Goal: Task Accomplishment & Management: Manage account settings

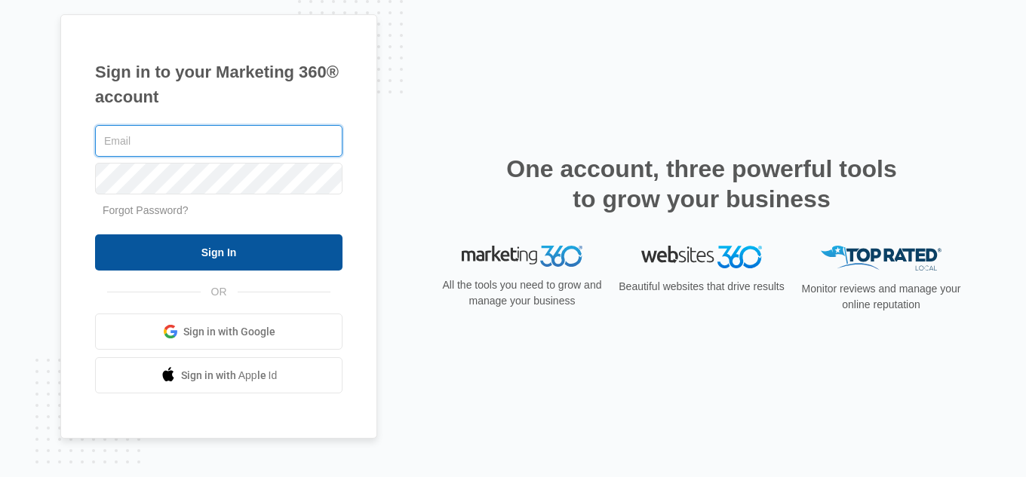
type input "[EMAIL_ADDRESS][DOMAIN_NAME]"
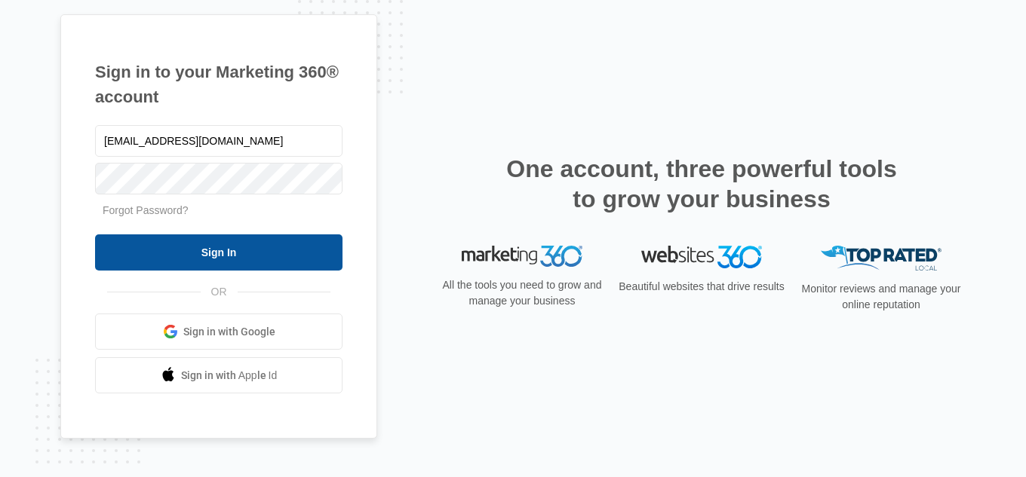
click at [297, 242] on input "Sign In" at bounding box center [218, 253] width 247 height 36
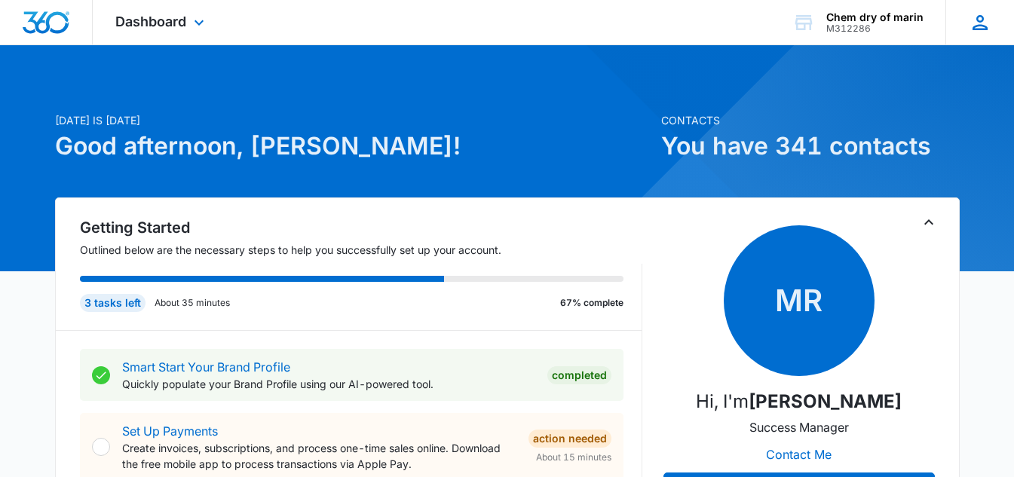
click at [988, 20] on icon at bounding box center [980, 22] width 23 height 23
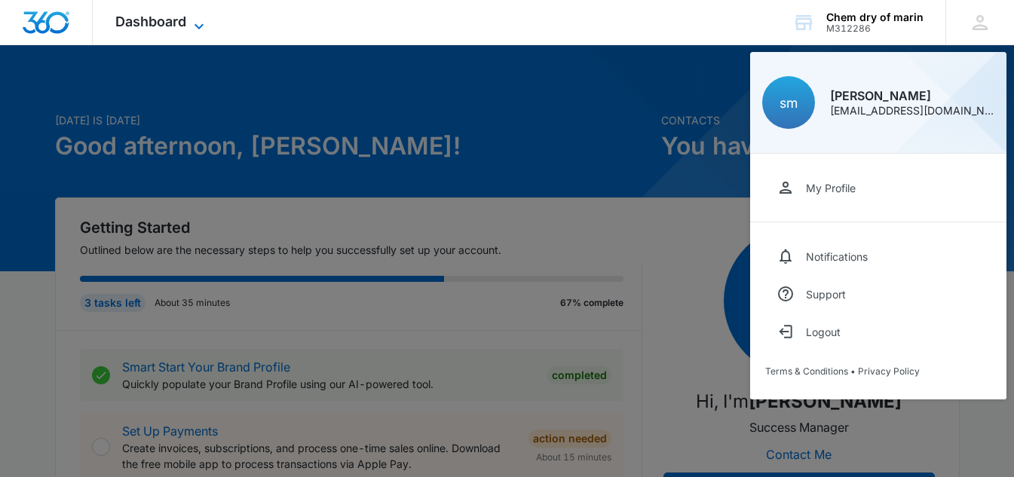
click at [193, 27] on icon at bounding box center [199, 26] width 18 height 18
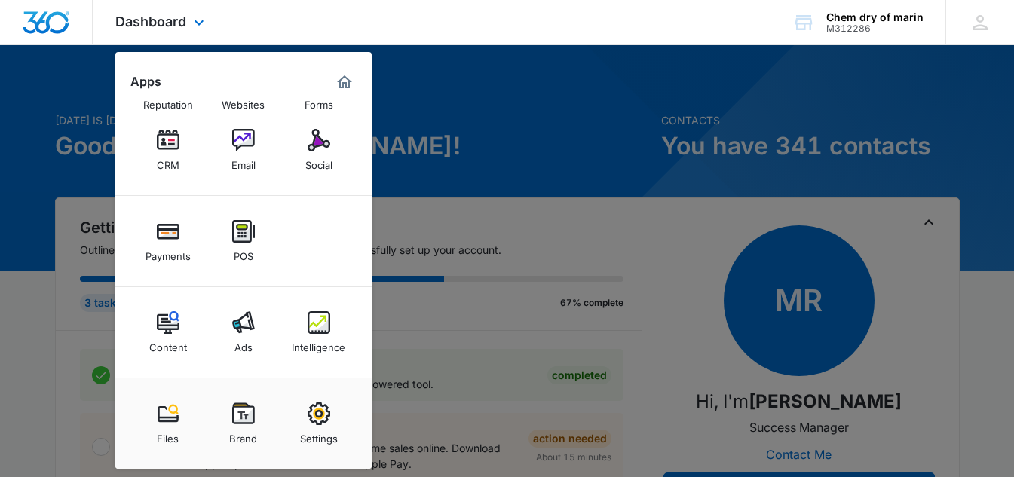
scroll to position [51, 0]
click at [568, 106] on div at bounding box center [507, 238] width 1014 height 477
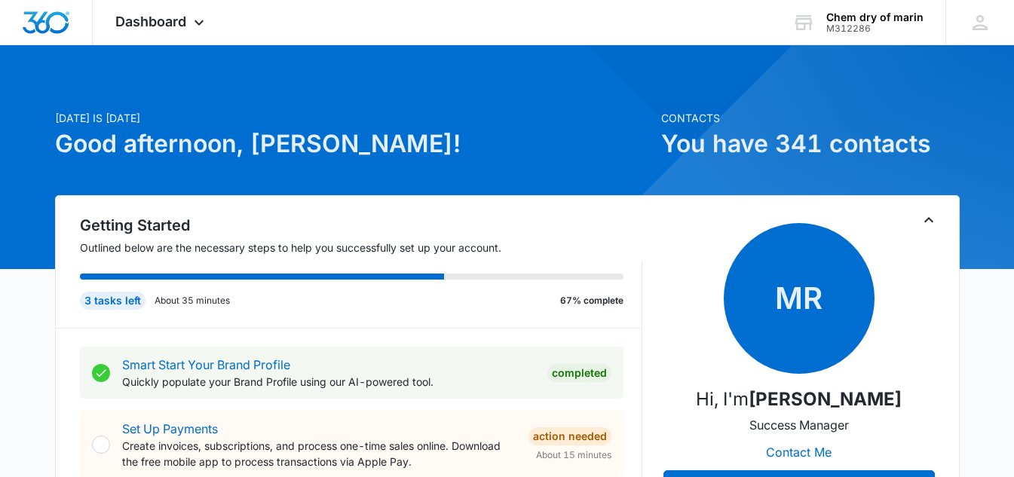
scroll to position [0, 0]
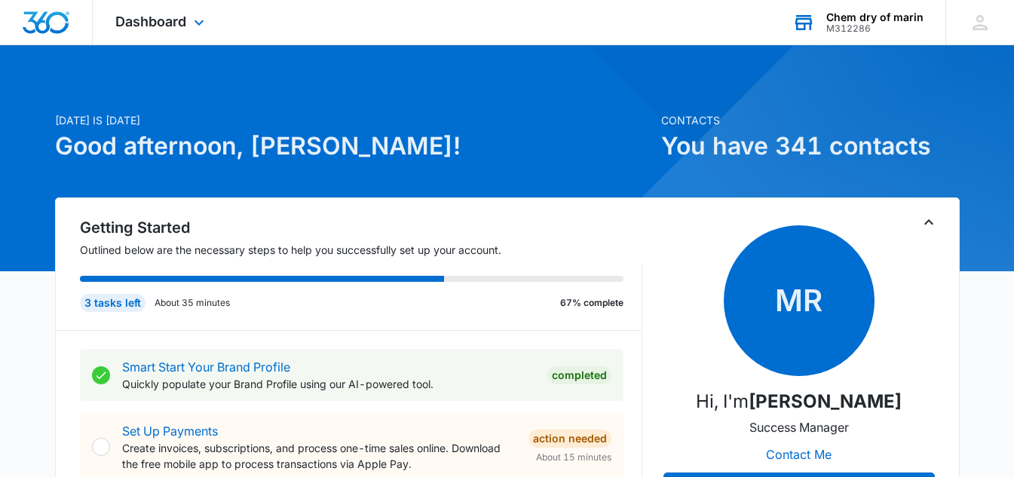
click at [834, 28] on div "M312286" at bounding box center [875, 28] width 97 height 11
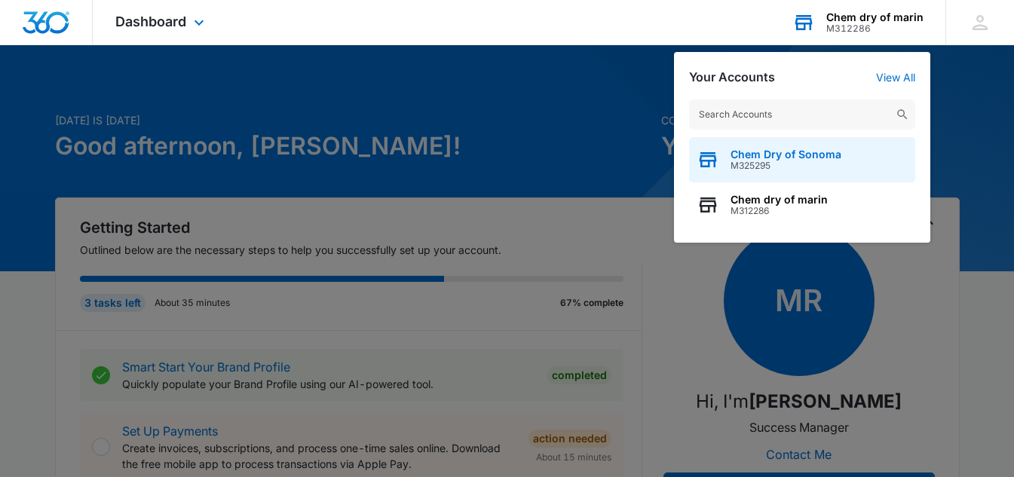
click at [744, 158] on span "Chem Dry of Sonoma" at bounding box center [786, 155] width 111 height 12
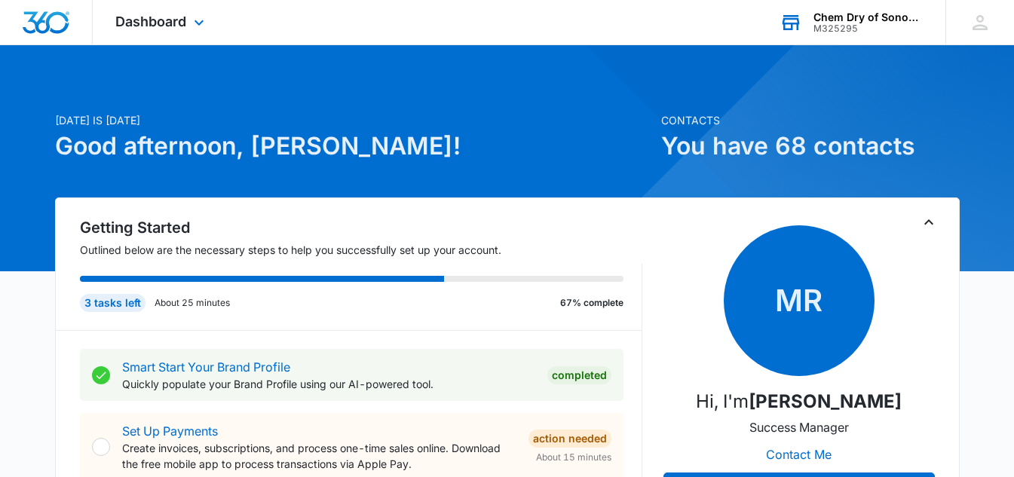
click at [910, 11] on div "Chem Dry of Sonoma" at bounding box center [869, 17] width 110 height 12
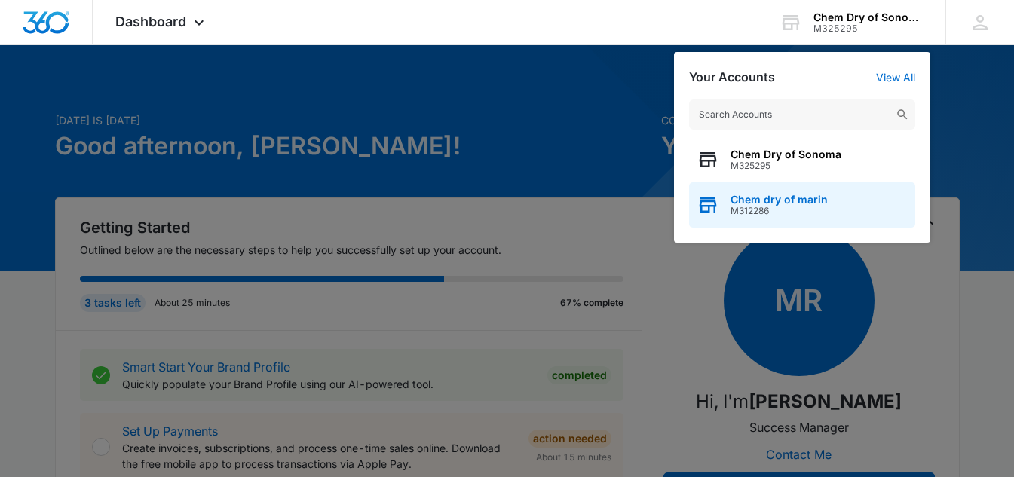
click at [743, 208] on span "M312286" at bounding box center [779, 211] width 97 height 11
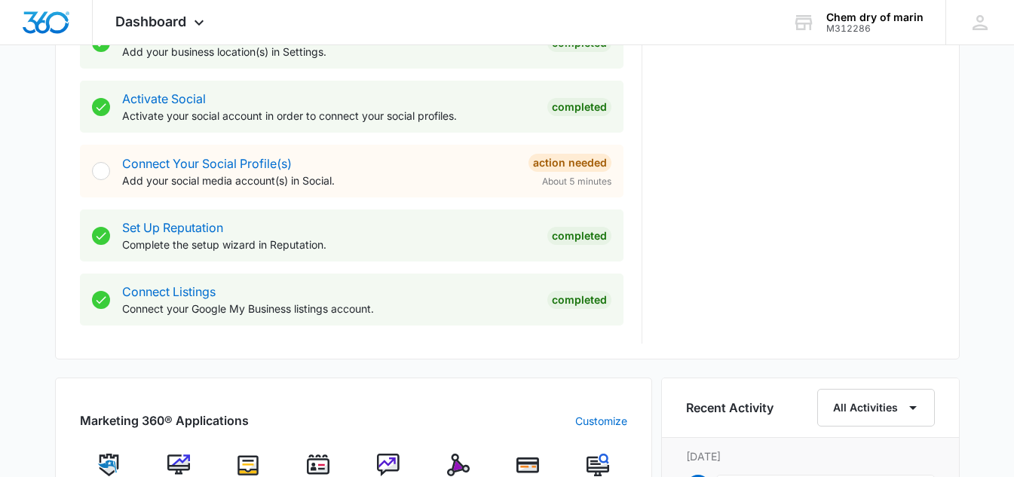
scroll to position [907, 0]
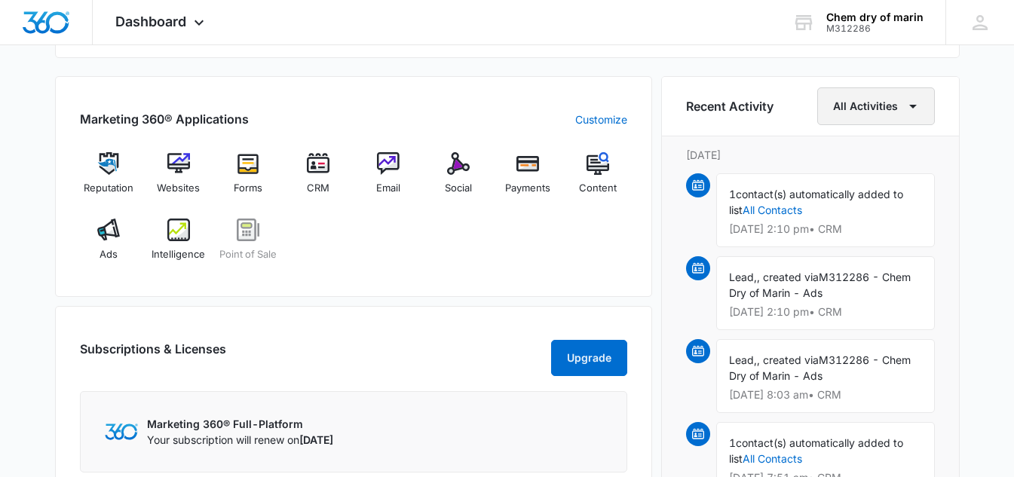
click at [912, 115] on span "button" at bounding box center [913, 106] width 18 height 18
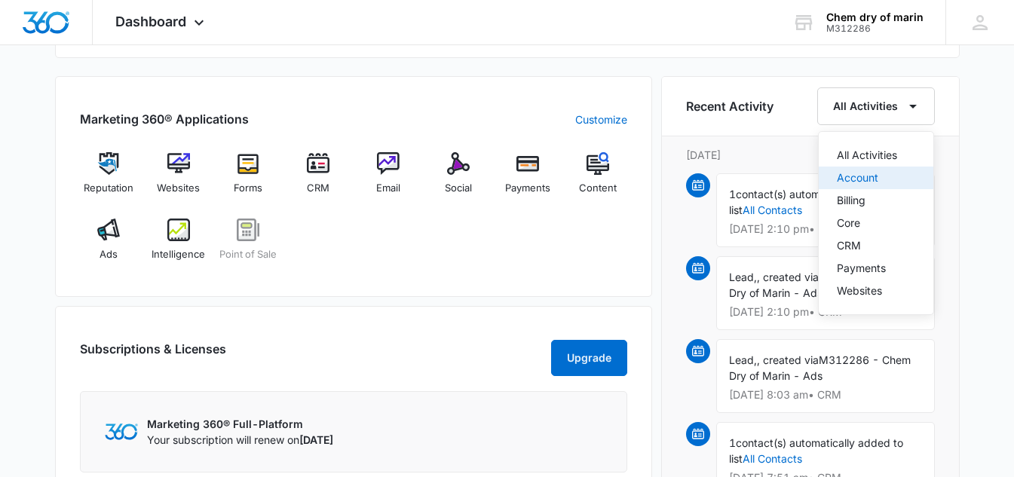
click at [855, 173] on div "Account" at bounding box center [867, 178] width 60 height 11
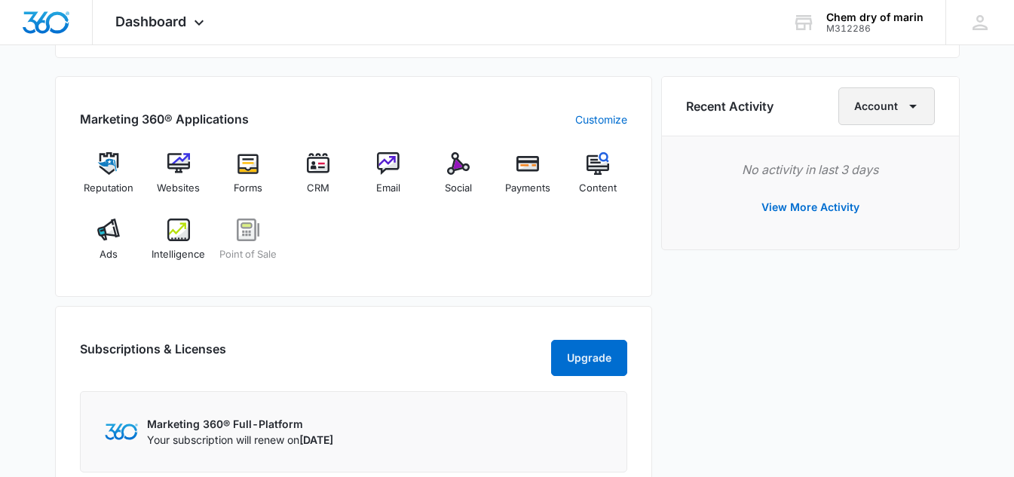
click at [899, 106] on button "Account" at bounding box center [887, 106] width 97 height 38
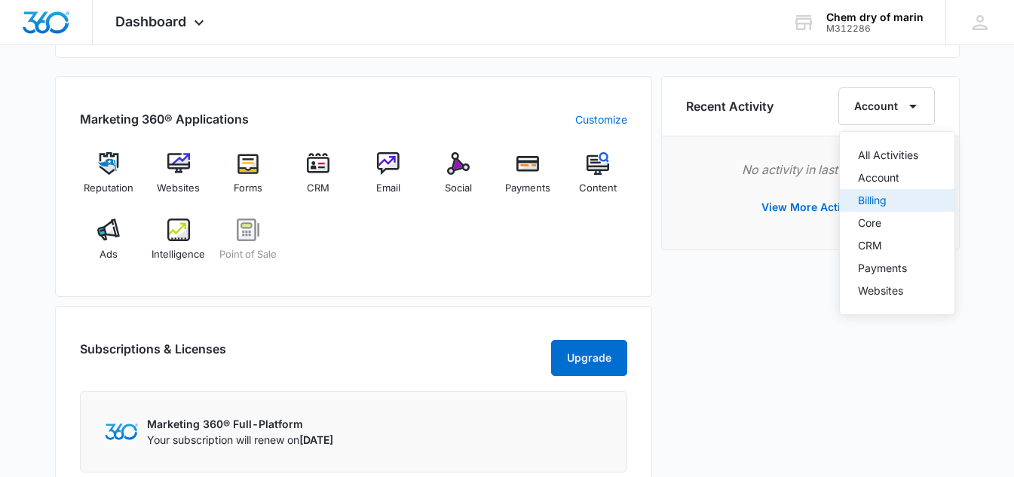
click at [874, 199] on div "Billing" at bounding box center [888, 200] width 60 height 11
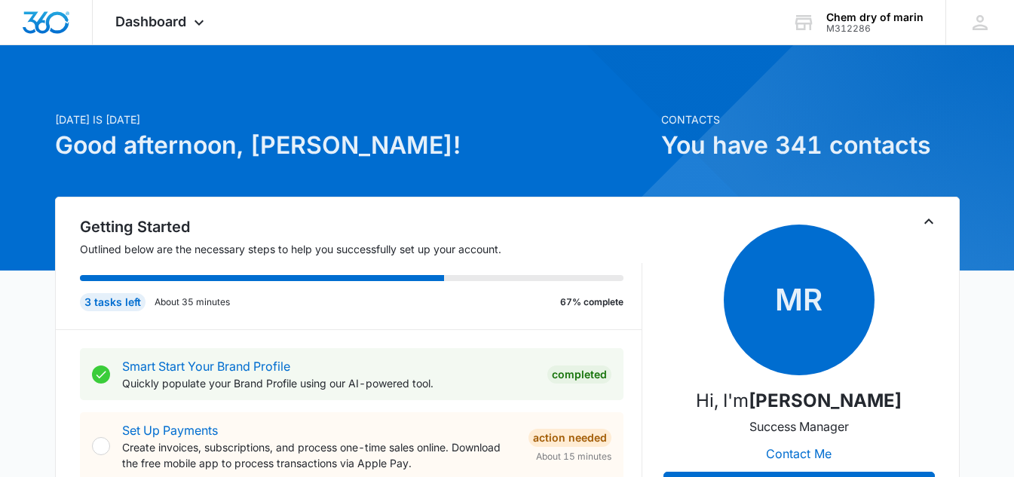
scroll to position [0, 0]
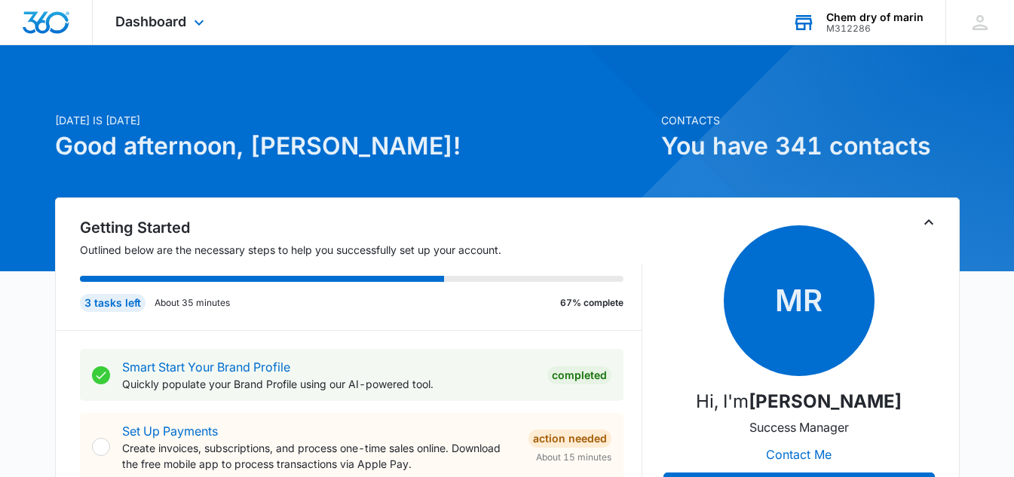
click at [813, 23] on icon at bounding box center [804, 23] width 17 height 12
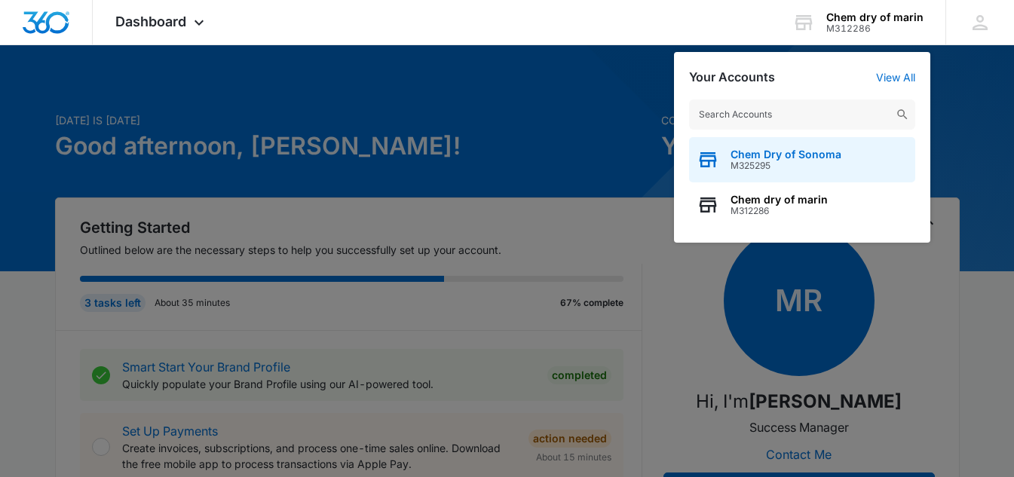
click at [771, 167] on span "M325295" at bounding box center [786, 166] width 111 height 11
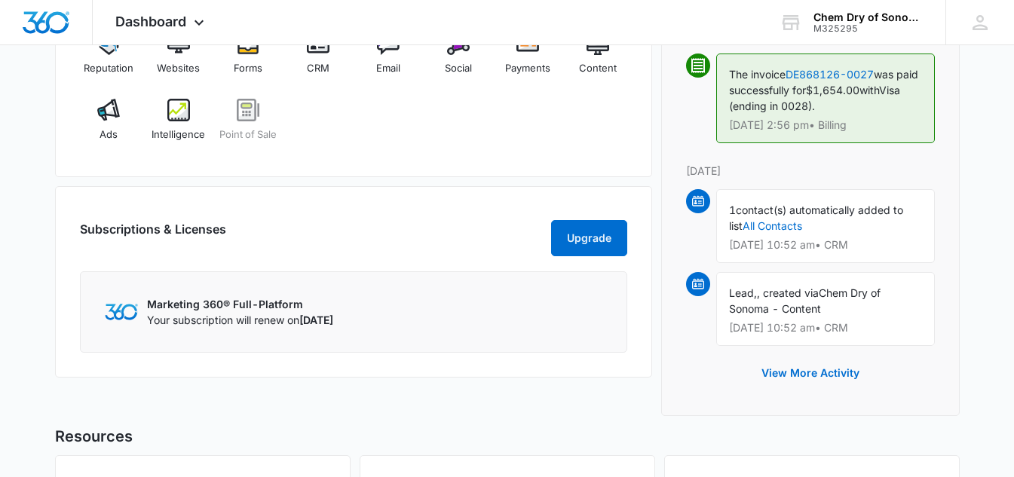
scroll to position [1028, 0]
click at [841, 71] on link "DE868126-0027" at bounding box center [830, 73] width 88 height 13
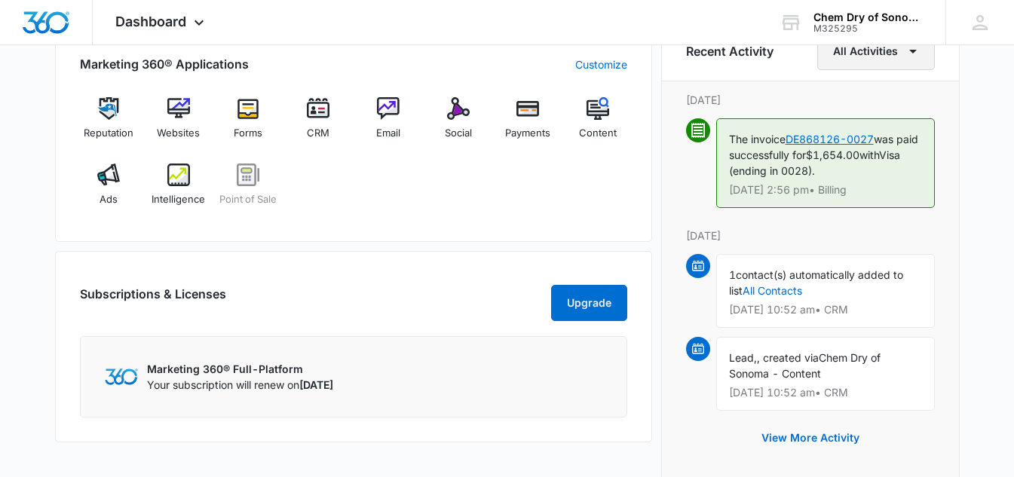
scroll to position [953, 0]
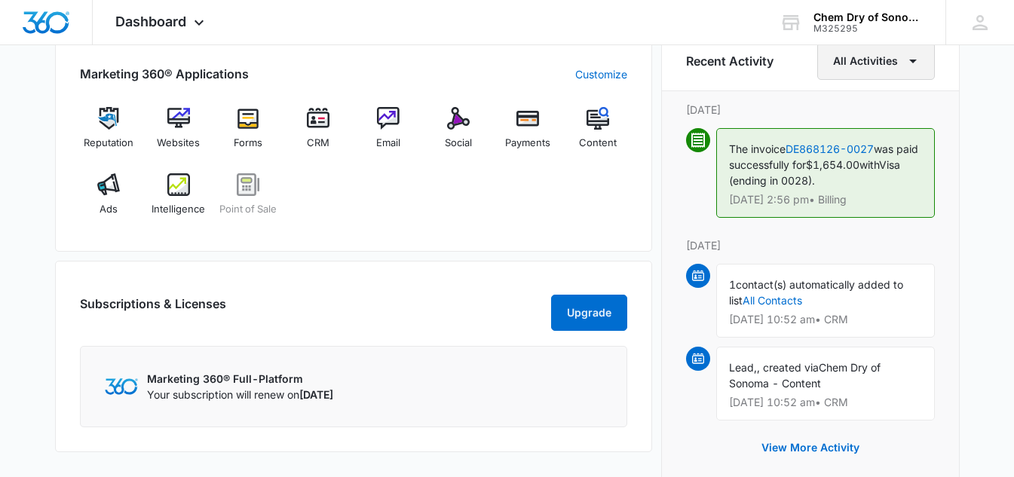
click at [917, 63] on icon "button" at bounding box center [913, 61] width 18 height 18
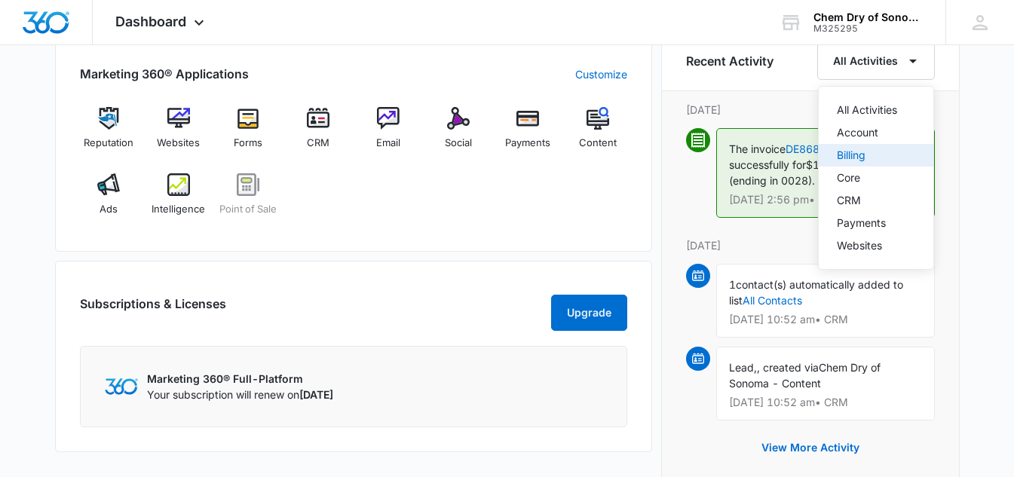
click at [865, 161] on div "Billing" at bounding box center [867, 155] width 60 height 11
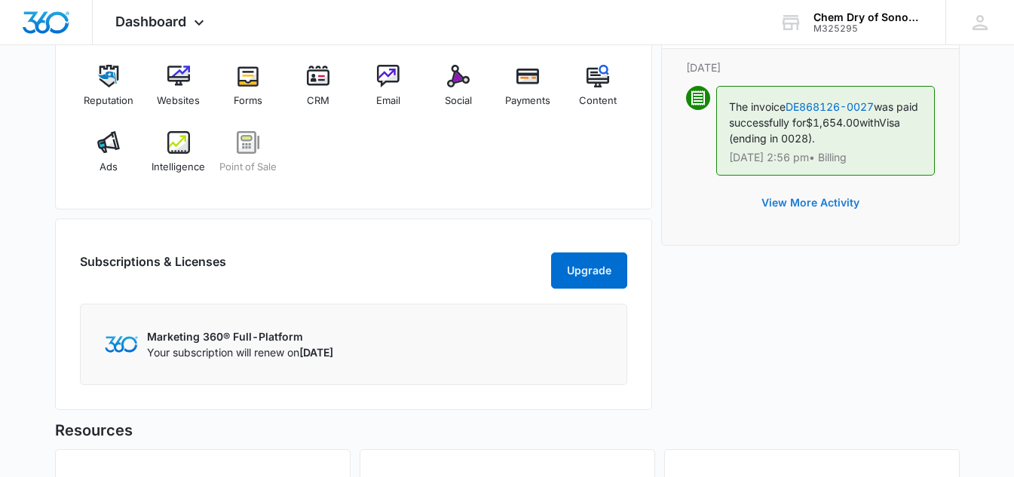
scroll to position [1028, 0]
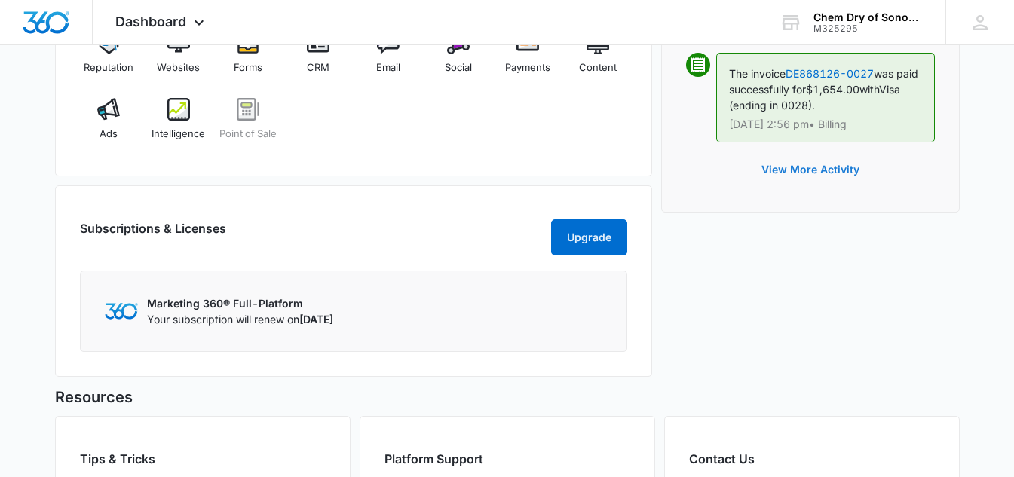
click at [858, 170] on button "View More Activity" at bounding box center [811, 170] width 128 height 36
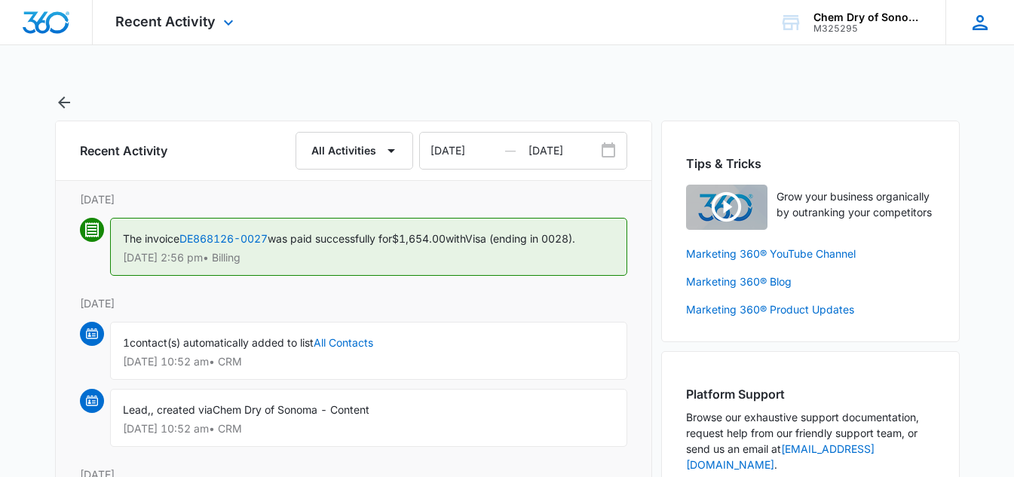
click at [960, 23] on div "sm [PERSON_NAME] [EMAIL_ADDRESS][DOMAIN_NAME] My Profile Notifications Support …" at bounding box center [980, 22] width 69 height 44
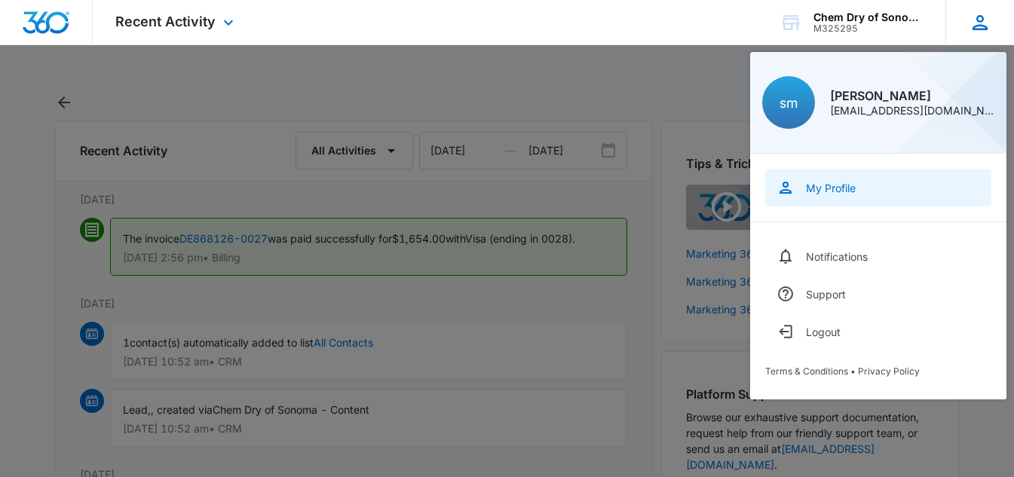
click at [830, 193] on div "My Profile" at bounding box center [831, 188] width 50 height 13
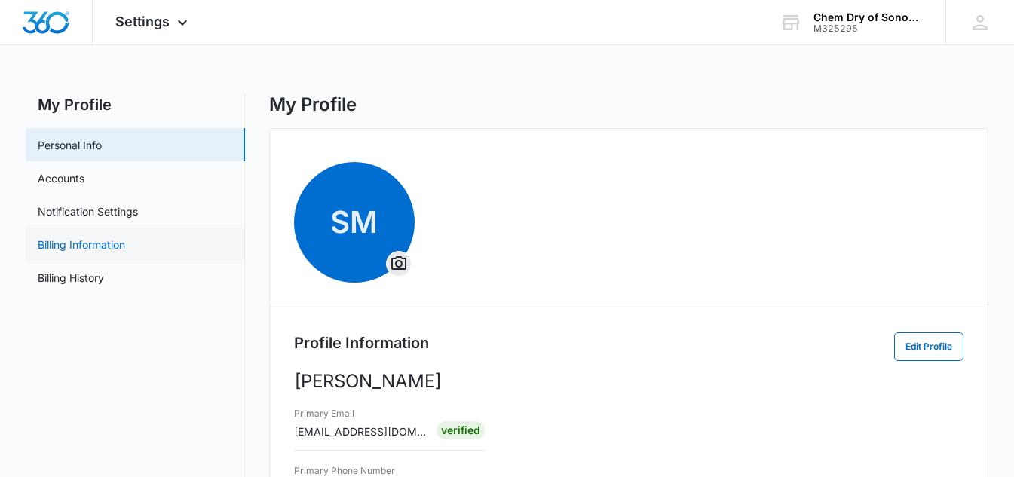
click at [75, 246] on link "Billing Information" at bounding box center [81, 245] width 87 height 16
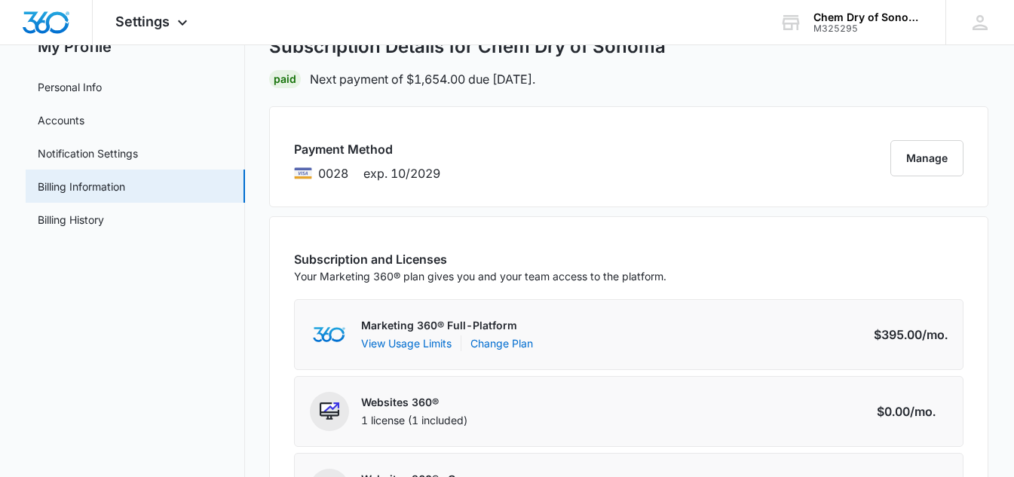
scroll to position [151, 0]
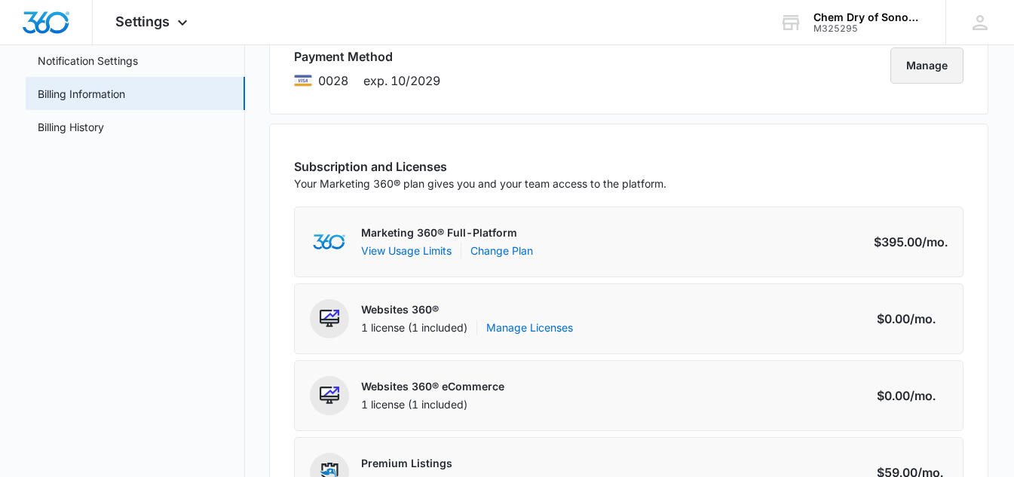
click at [919, 74] on button "Manage" at bounding box center [927, 66] width 73 height 36
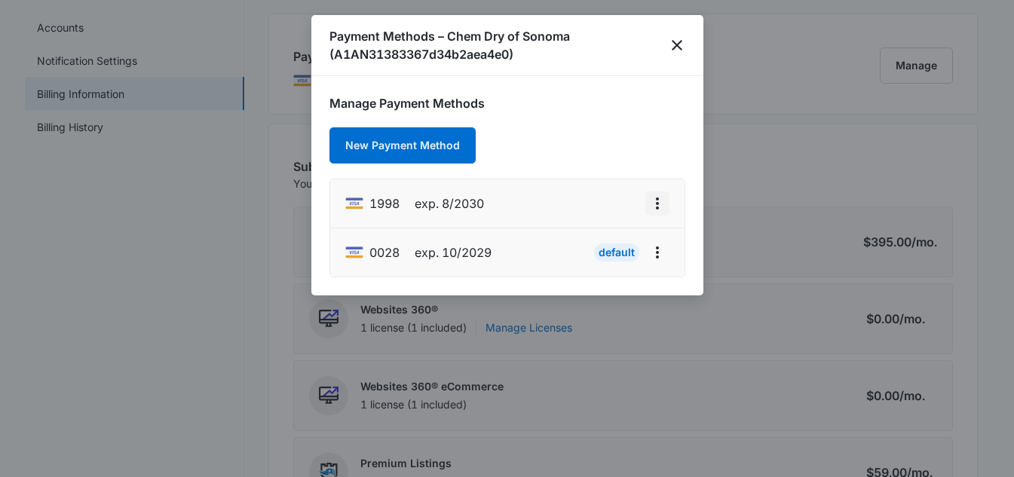
click at [663, 203] on icon "actions.viewMore" at bounding box center [658, 204] width 18 height 18
click at [578, 272] on div "Set As Default" at bounding box center [597, 268] width 71 height 11
click at [747, 195] on div at bounding box center [507, 238] width 1014 height 477
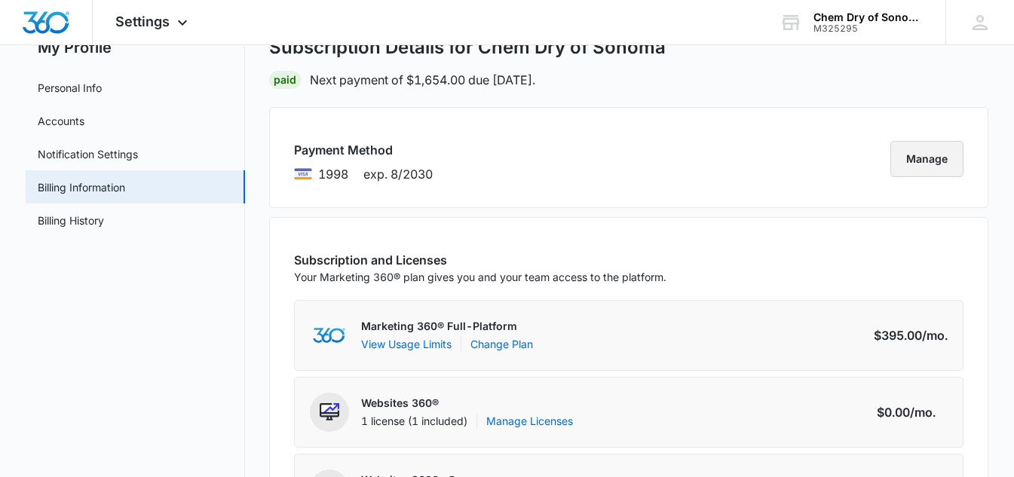
scroll to position [0, 0]
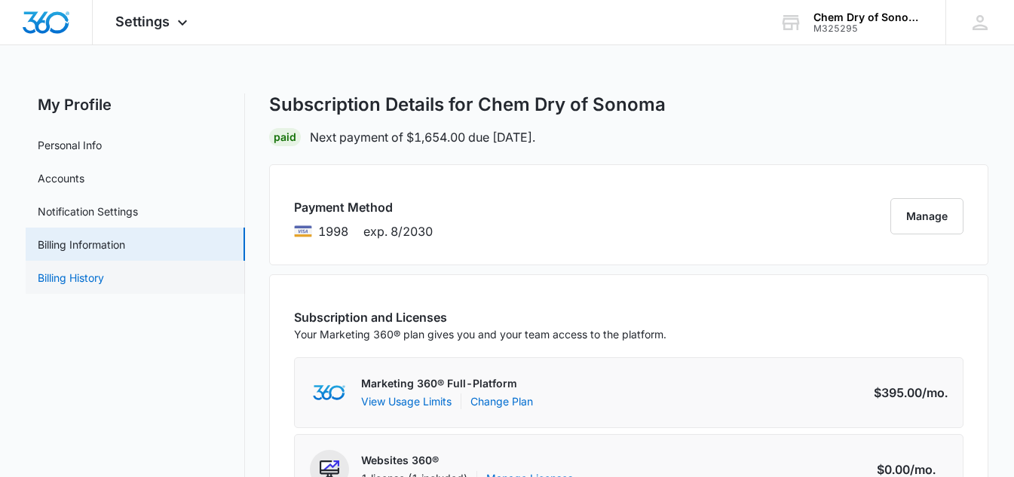
click at [104, 278] on link "Billing History" at bounding box center [71, 278] width 66 height 16
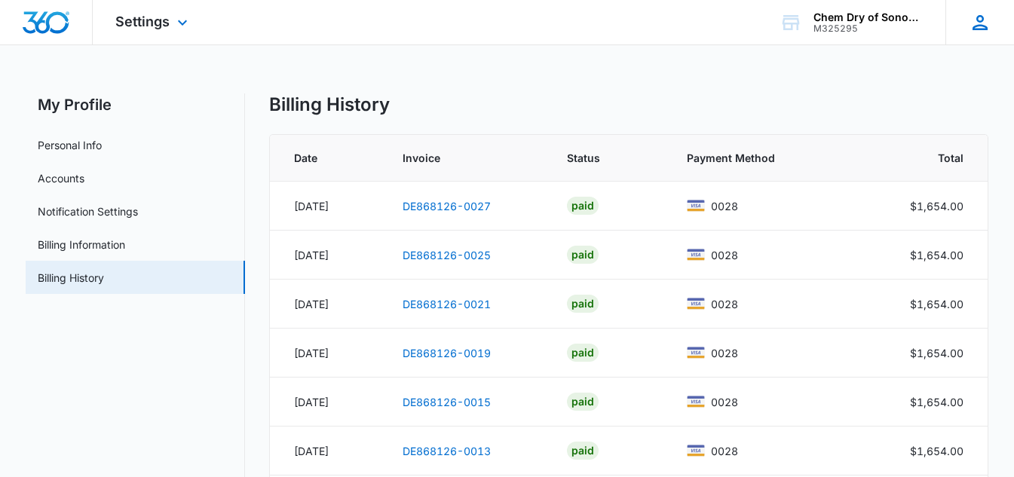
click at [978, 16] on icon at bounding box center [980, 22] width 15 height 15
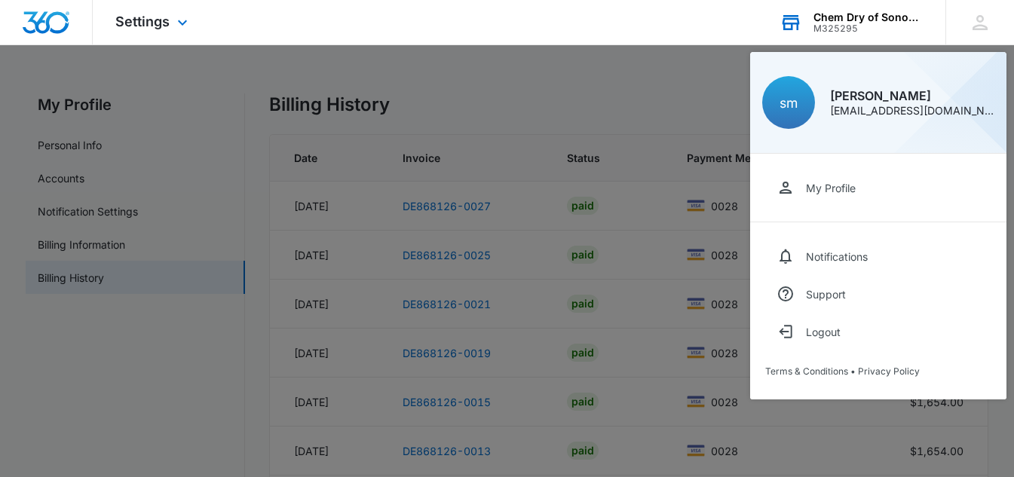
click at [868, 24] on div "M325295" at bounding box center [869, 28] width 110 height 11
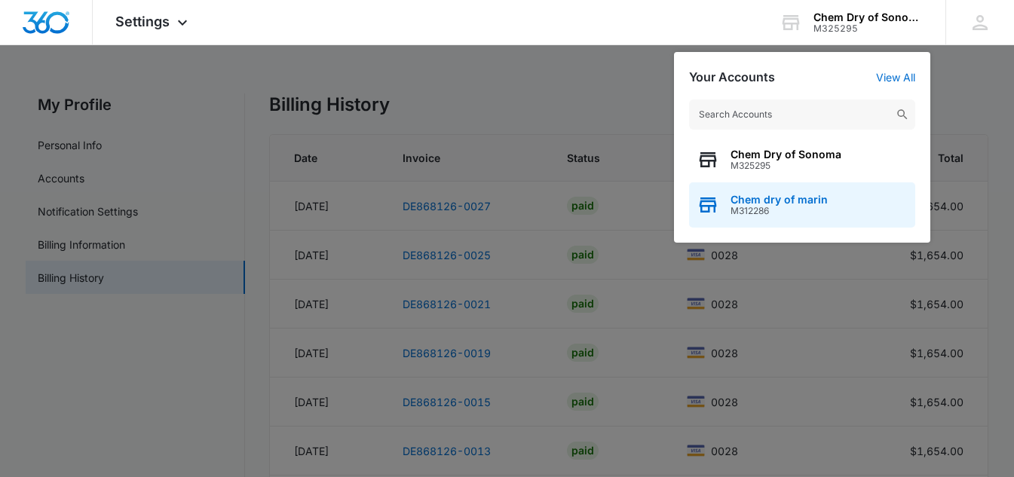
click at [791, 206] on span "M312286" at bounding box center [779, 211] width 97 height 11
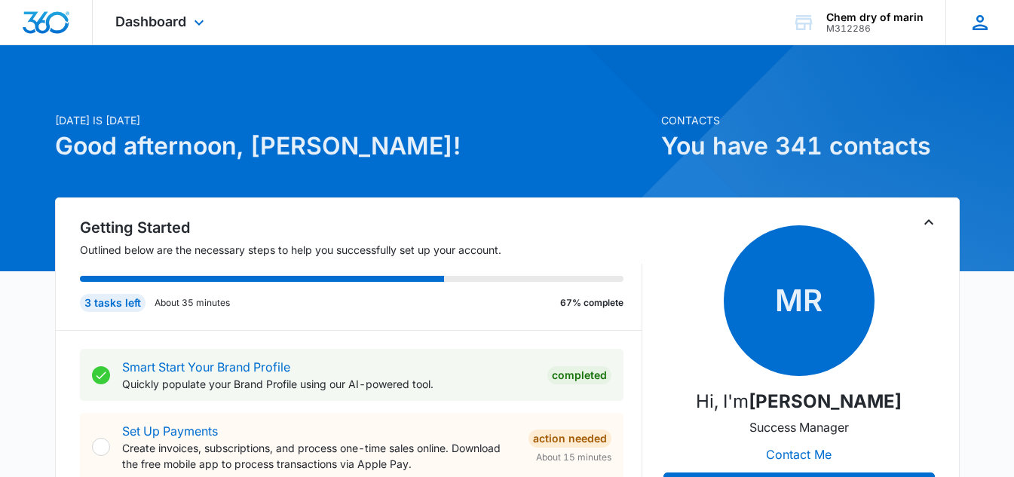
click at [973, 14] on icon at bounding box center [980, 22] width 23 height 23
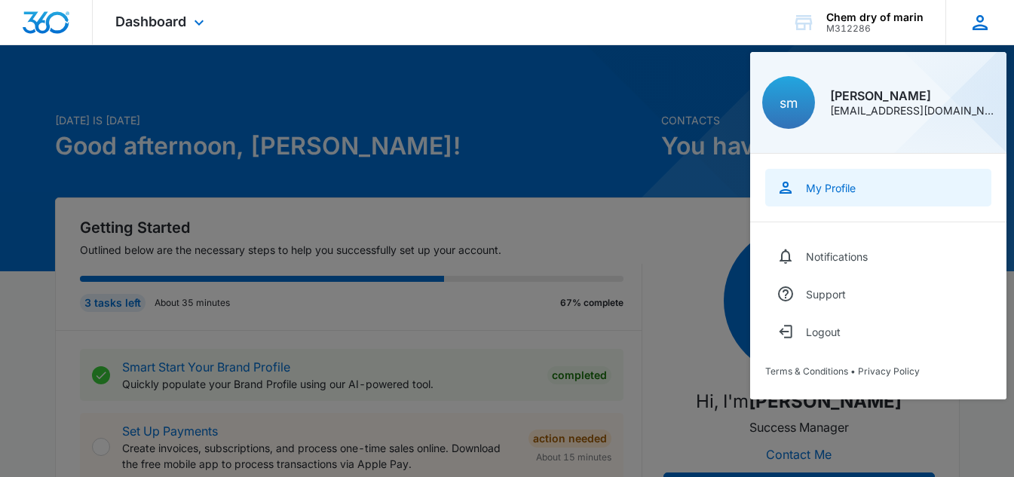
click at [827, 186] on div "My Profile" at bounding box center [831, 188] width 50 height 13
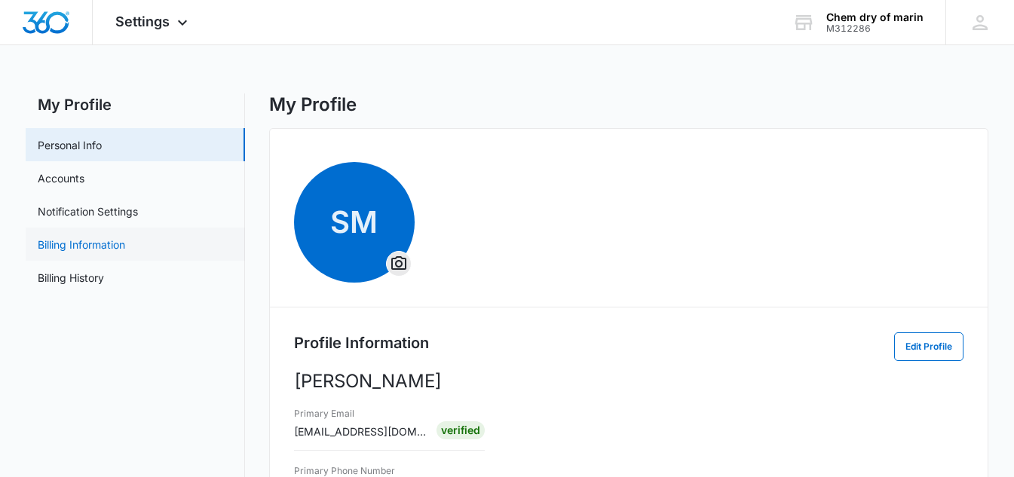
click at [94, 250] on link "Billing Information" at bounding box center [81, 245] width 87 height 16
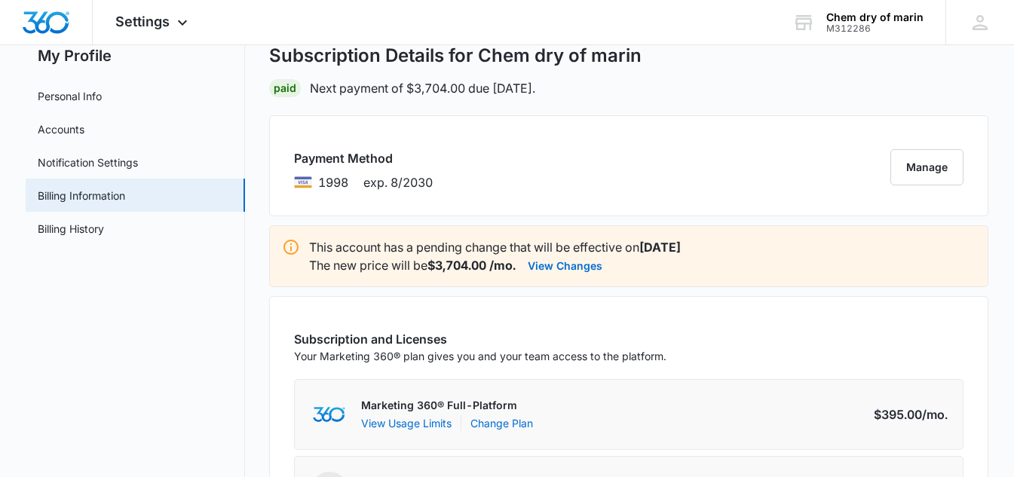
scroll to position [75, 0]
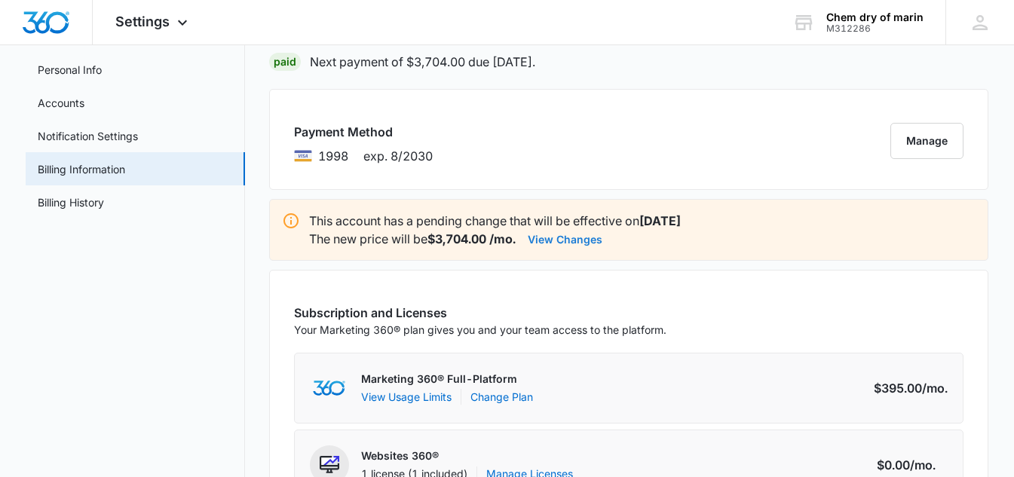
click at [600, 244] on button "View Changes" at bounding box center [565, 239] width 75 height 18
